Goal: Register for event/course

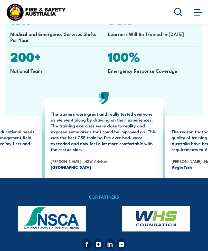
scroll to position [1125, 0]
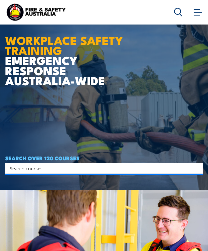
click at [200, 13] on span at bounding box center [198, 12] width 8 height 1
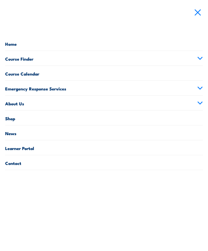
click at [199, 58] on icon at bounding box center [200, 58] width 5 height 2
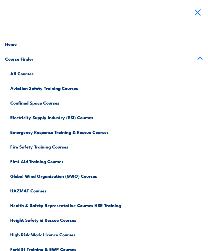
click at [63, 148] on link "Fire Safety Training Courses" at bounding box center [106, 146] width 193 height 15
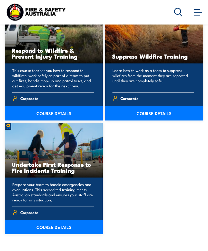
scroll to position [1276, 0]
click at [66, 226] on link "COURSE DETAILS" at bounding box center [54, 227] width 98 height 14
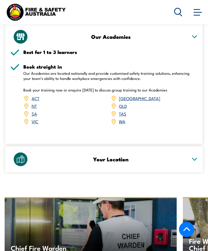
scroll to position [836, 0]
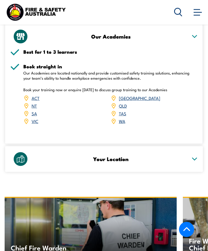
click at [124, 103] on link "QLD" at bounding box center [123, 106] width 8 height 6
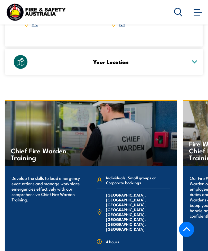
scroll to position [934, 0]
click at [193, 49] on div "Your Location" at bounding box center [104, 62] width 188 height 26
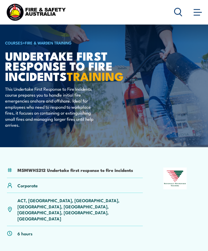
scroll to position [0, 0]
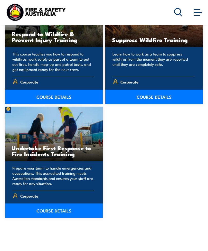
scroll to position [1292, 0]
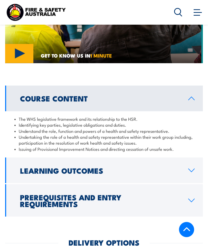
scroll to position [592, 0]
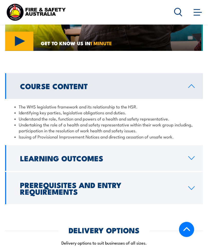
click at [189, 182] on link "Prerequisites and Entry Requirements" at bounding box center [104, 188] width 198 height 32
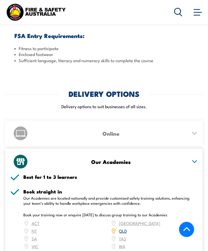
click at [195, 124] on div "Online" at bounding box center [104, 134] width 188 height 26
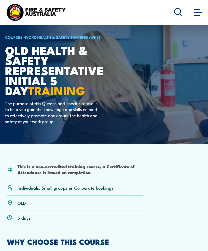
scroll to position [0, 0]
